Goal: Task Accomplishment & Management: Manage account settings

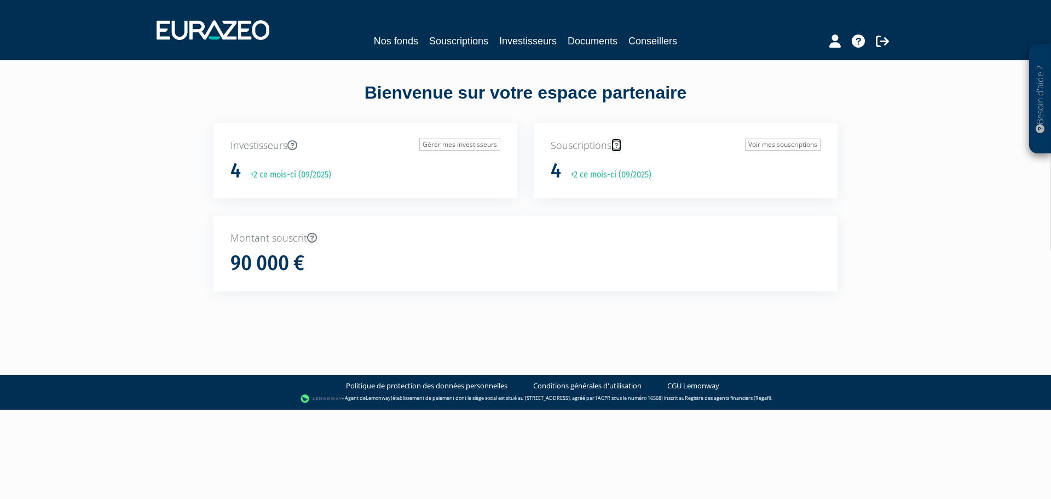
click at [620, 144] on icon at bounding box center [617, 145] width 10 height 10
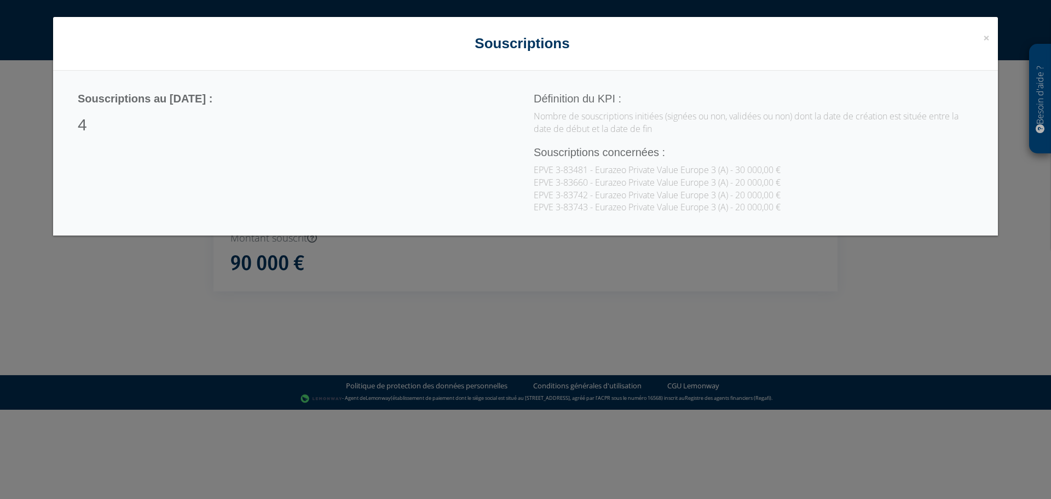
click at [659, 314] on div "× Close Souscriptions Souscriptions au [DATE] : 4 Définition du KPI : Nombre de…" at bounding box center [525, 249] width 1051 height 499
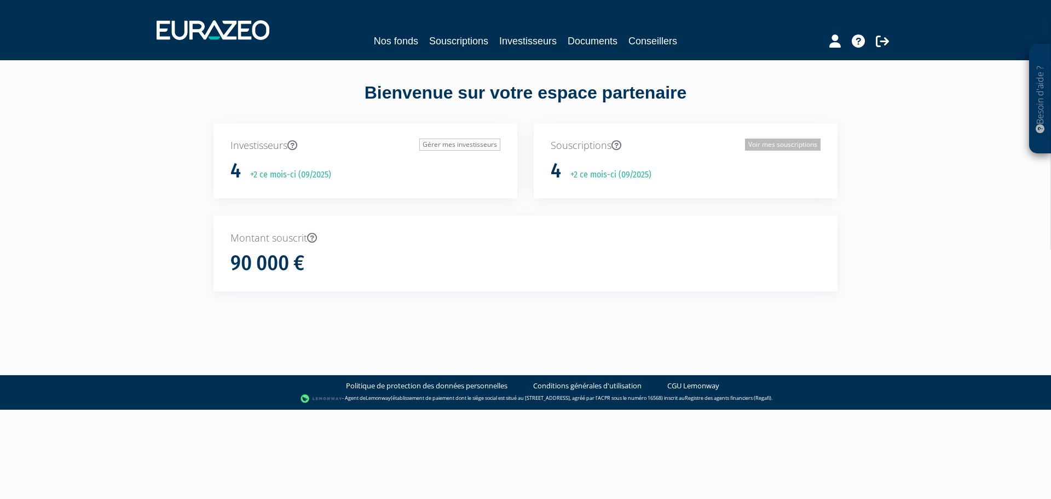
click at [766, 146] on link "Voir mes souscriptions" at bounding box center [783, 145] width 76 height 12
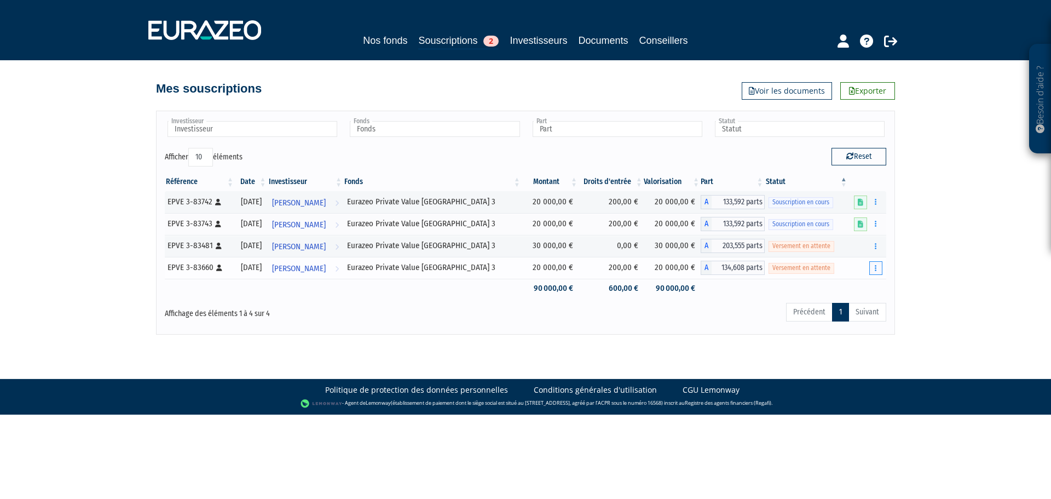
click at [875, 269] on icon "button" at bounding box center [876, 267] width 2 height 7
click at [877, 249] on icon "button" at bounding box center [876, 246] width 2 height 7
click at [978, 288] on div "Besoin d'aide ? × J'ai besoin d'aide Si vous avez une question à propos du fonc…" at bounding box center [525, 167] width 1051 height 335
click at [891, 44] on icon at bounding box center [890, 40] width 13 height 13
